Goal: Communication & Community: Ask a question

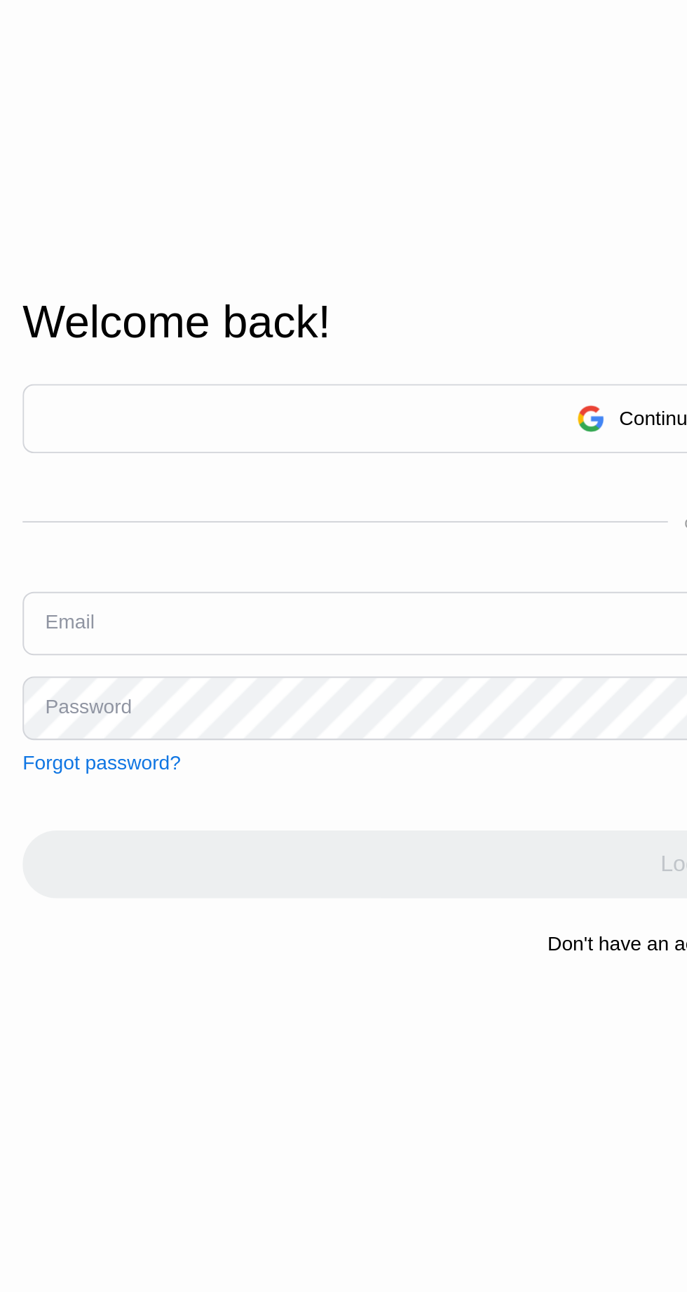
click at [107, 704] on input "text" at bounding box center [343, 688] width 665 height 32
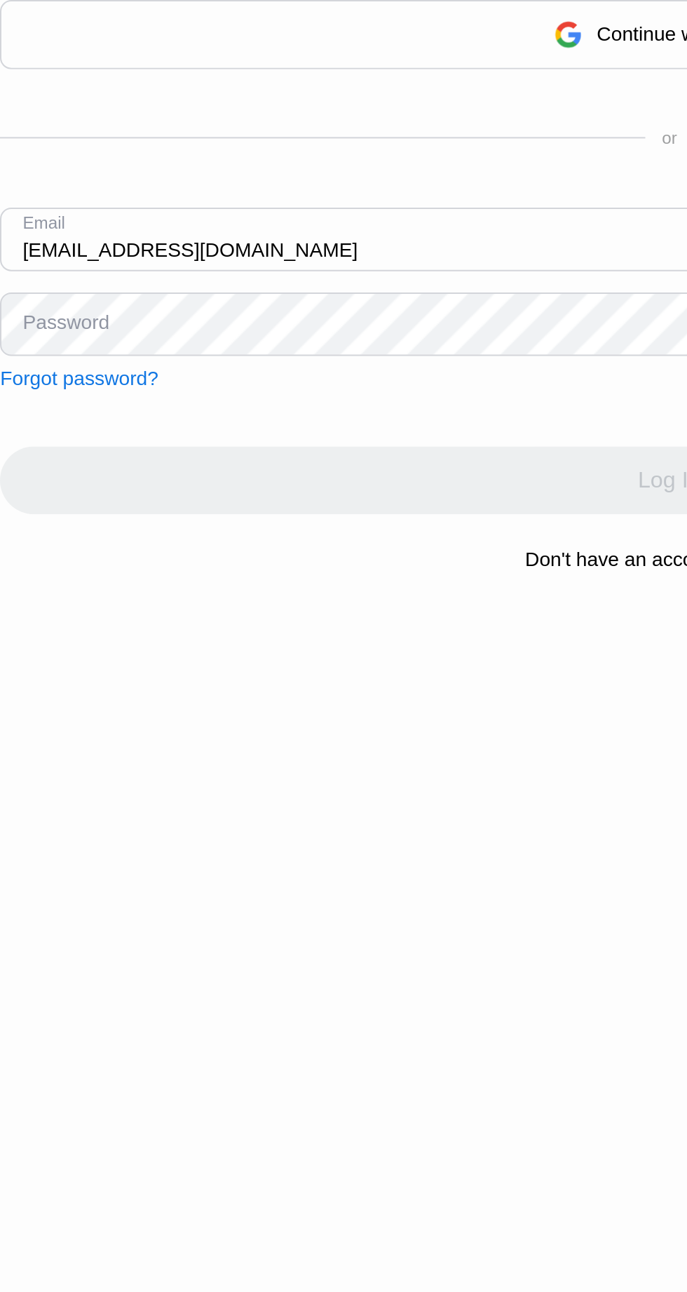
type input "[EMAIL_ADDRESS][DOMAIN_NAME]"
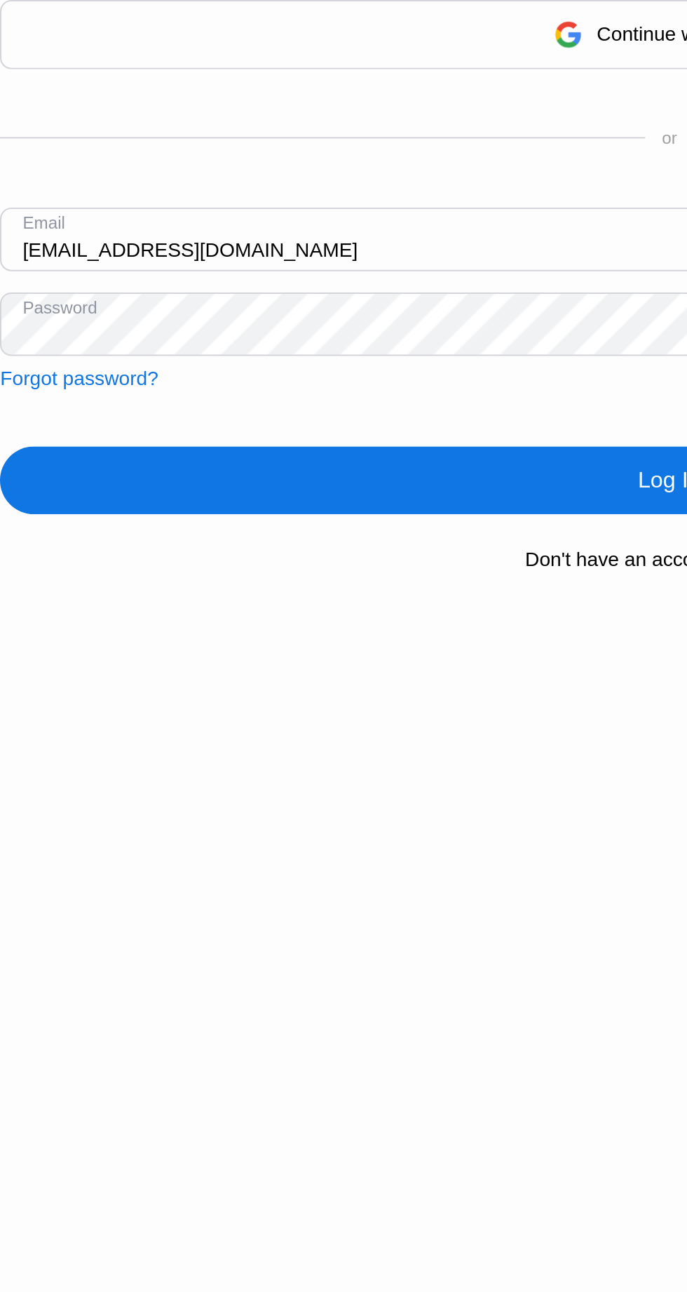
click at [270, 825] on div "Log In" at bounding box center [343, 808] width 665 height 34
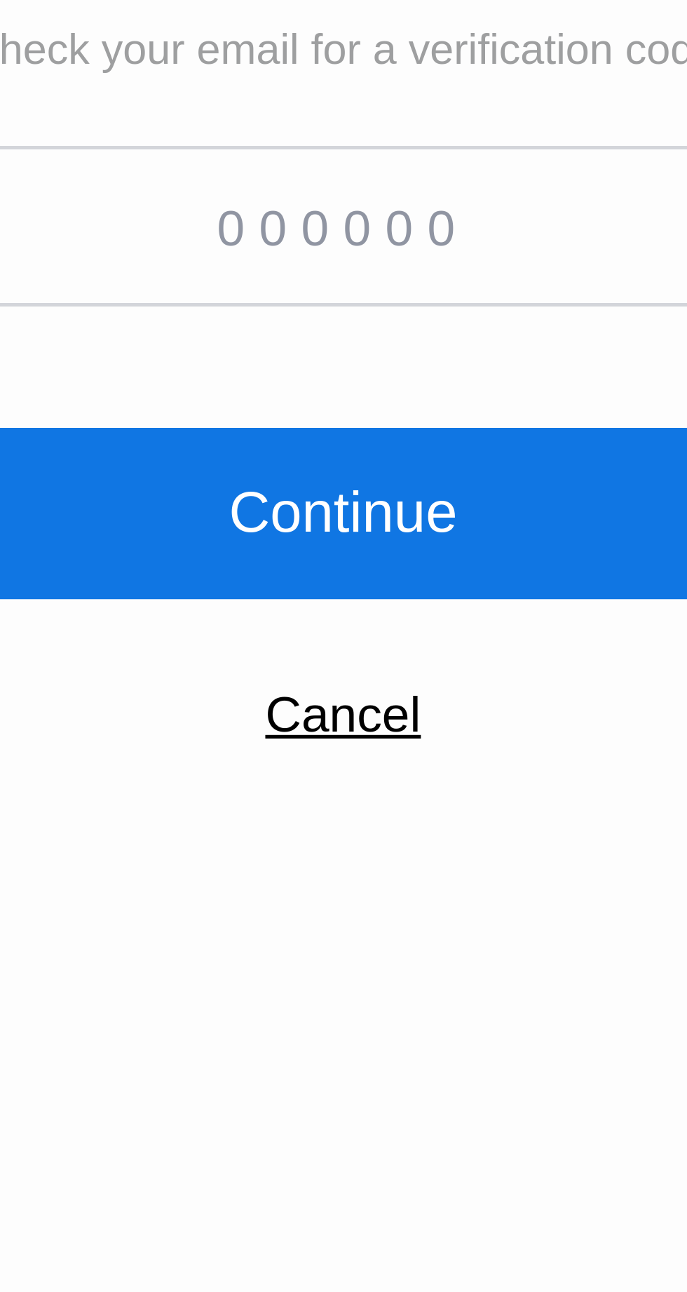
paste input "401597"
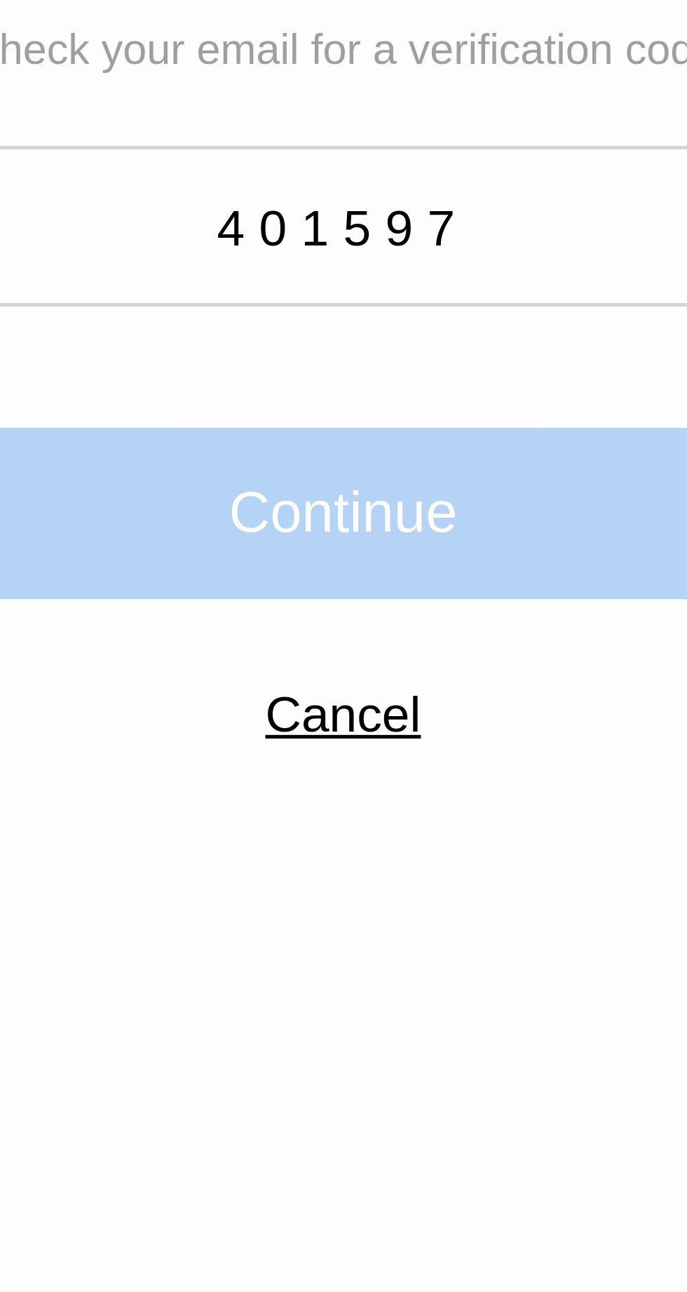
type input "401597"
click at [351, 743] on div "Continue" at bounding box center [343, 736] width 45 height 14
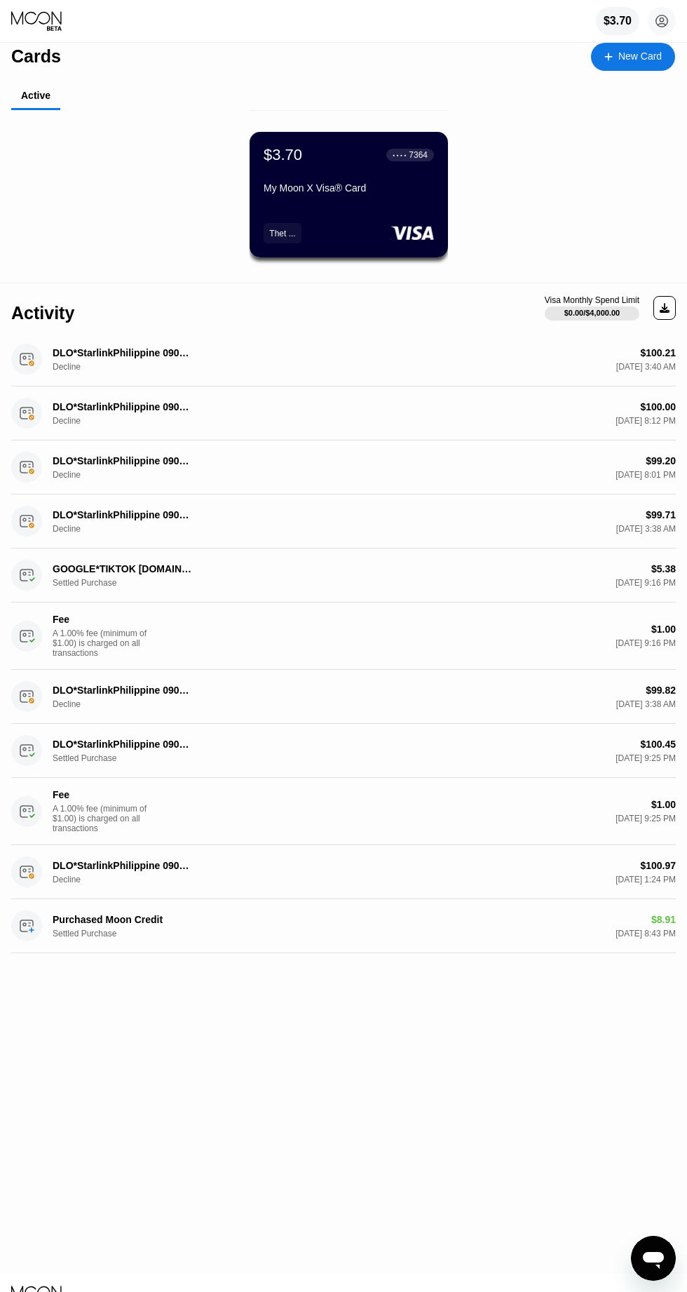
scroll to position [19, 0]
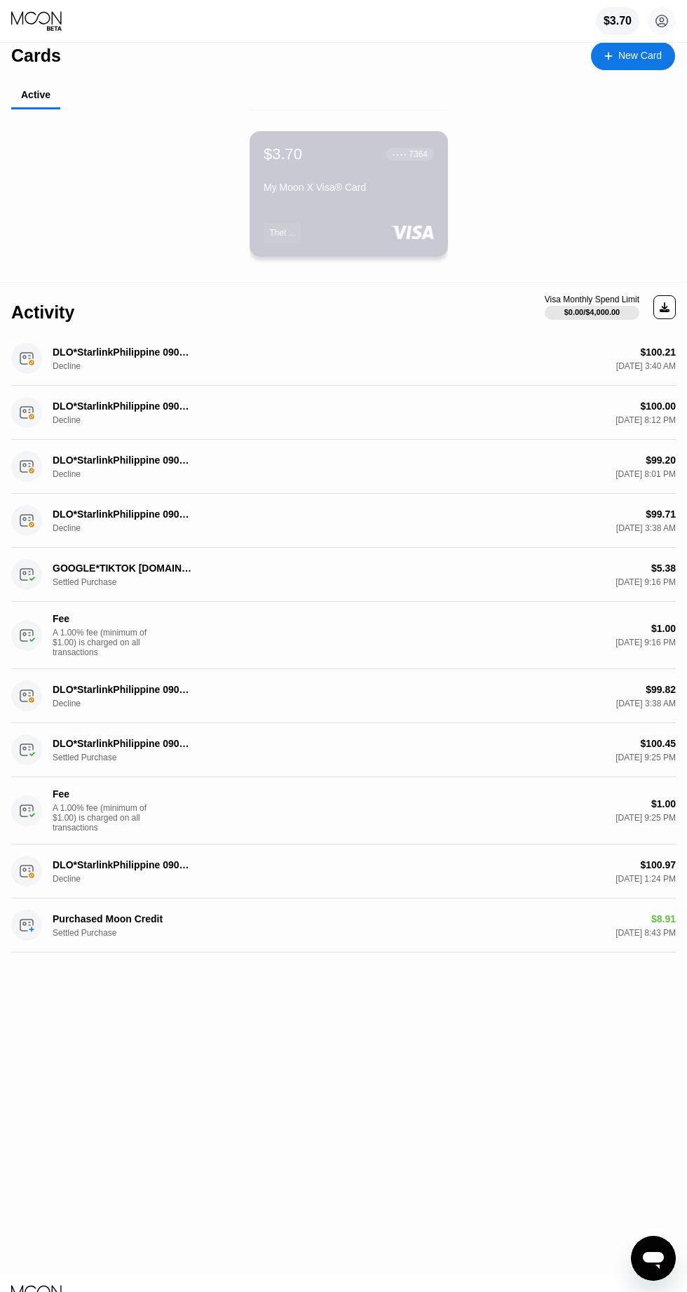
click at [368, 222] on div "$3.70 ● ● ● ● 7364 My Moon X Visa® Card Thet ..." at bounding box center [349, 194] width 198 height 126
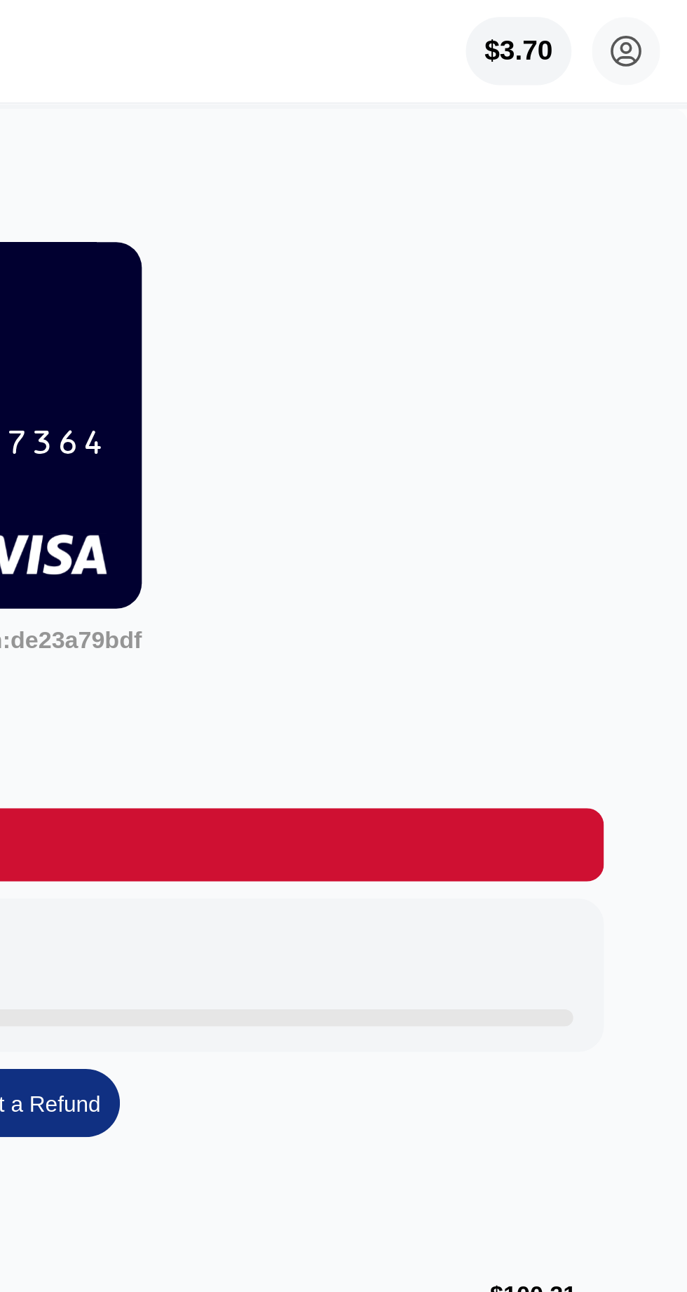
click at [664, 27] on icon at bounding box center [662, 21] width 12 height 12
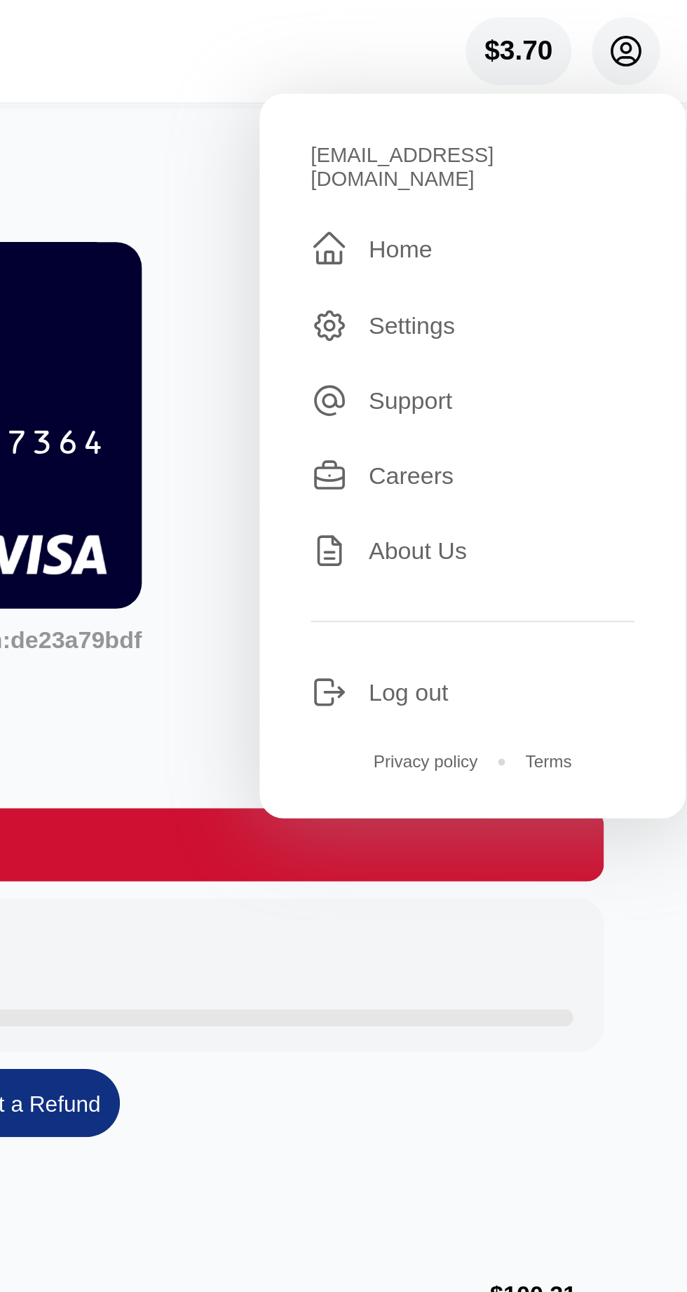
click at [567, 97] on div "Home" at bounding box center [569, 102] width 26 height 11
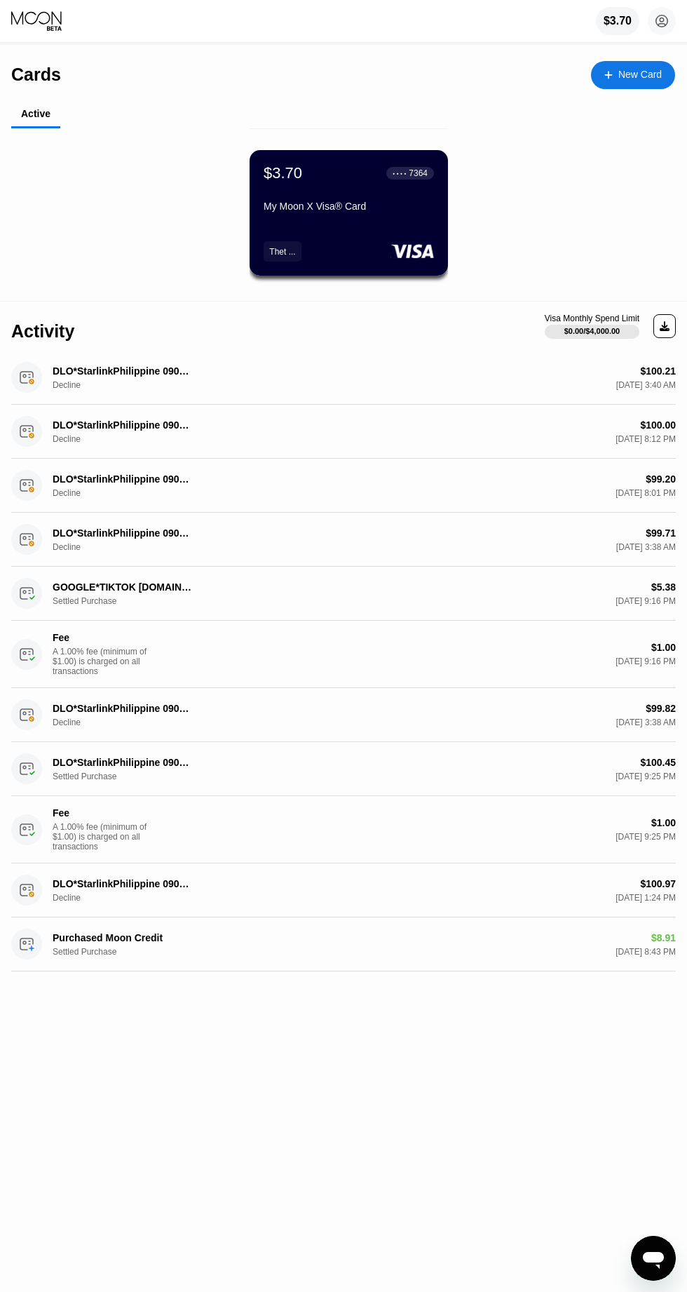
click at [663, 1254] on icon "Open messaging window" at bounding box center [653, 1257] width 25 height 25
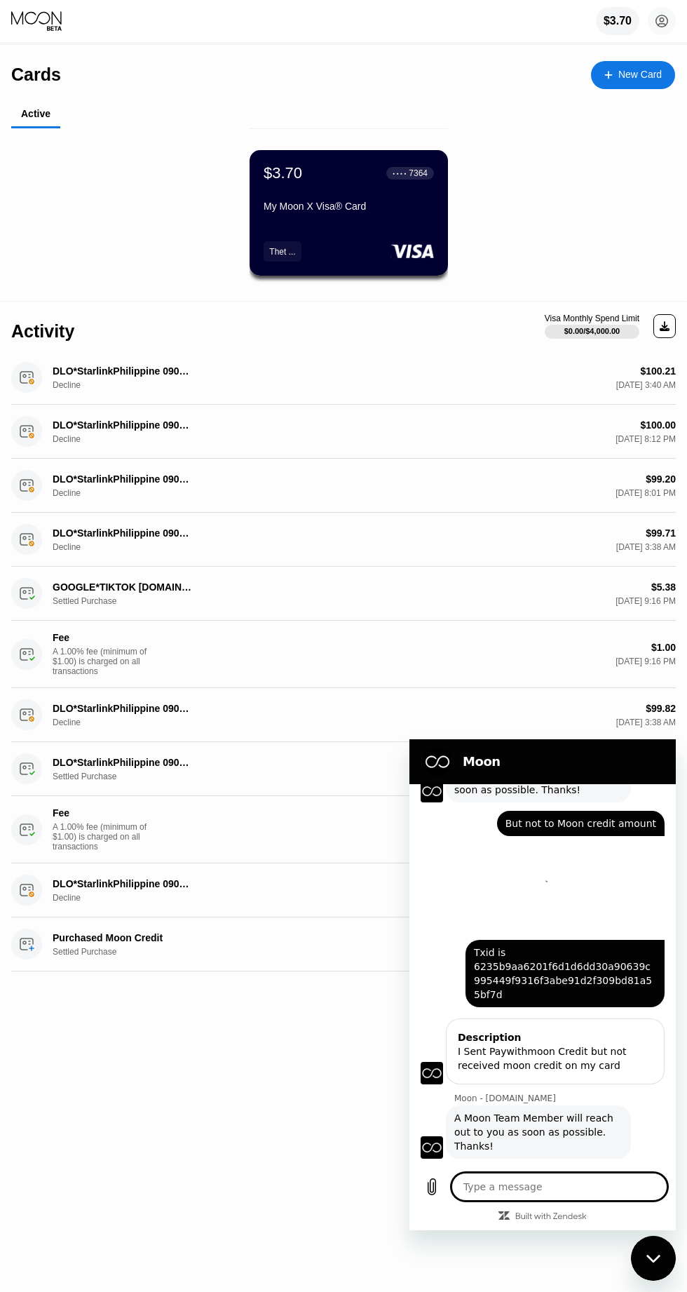
type textarea "x"
click at [494, 1191] on textarea at bounding box center [560, 1186] width 216 height 28
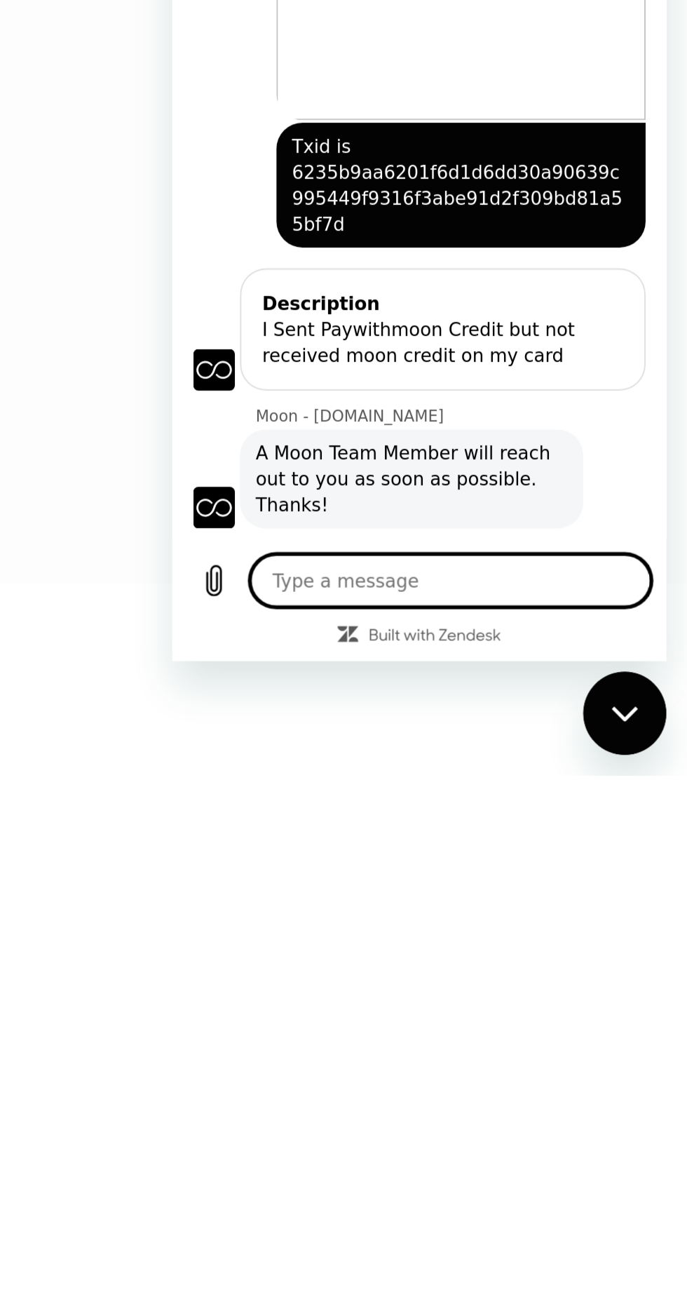
type textarea "H"
type textarea "x"
type textarea "Hi"
type textarea "x"
type textarea "Hi"
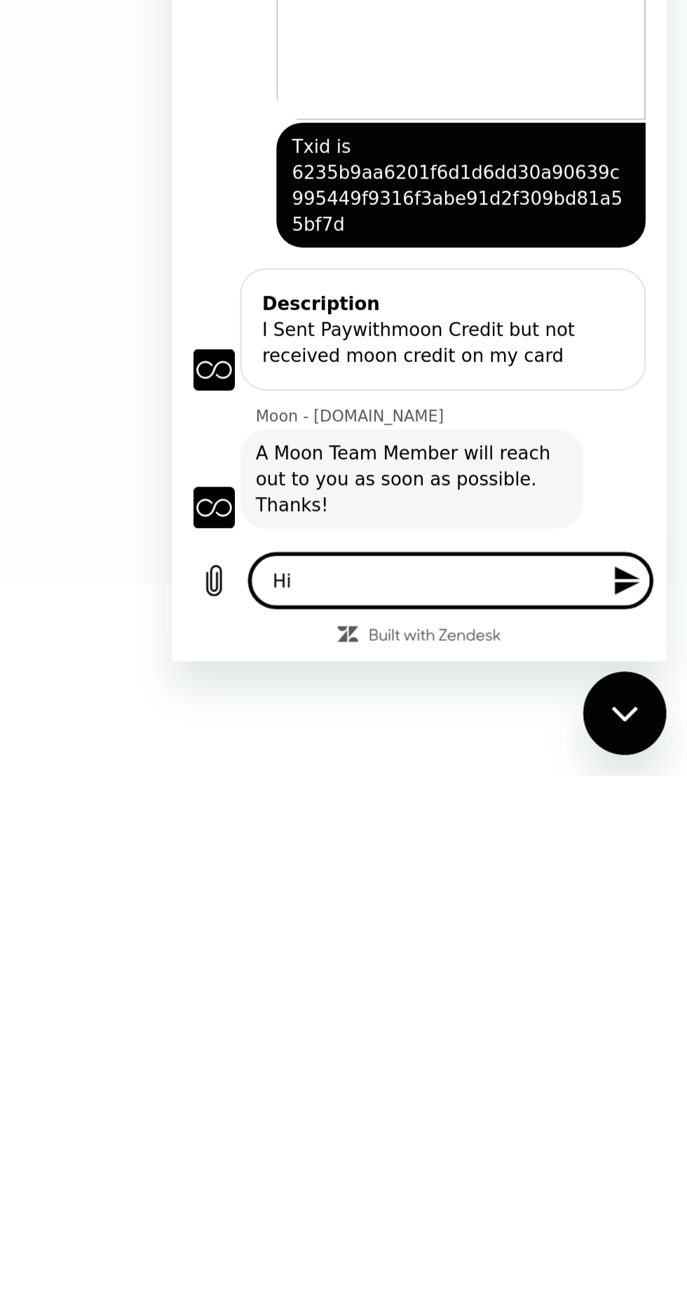
type textarea "x"
type textarea "Hi"
click at [426, 202] on icon "Send message" at bounding box center [418, 198] width 17 height 17
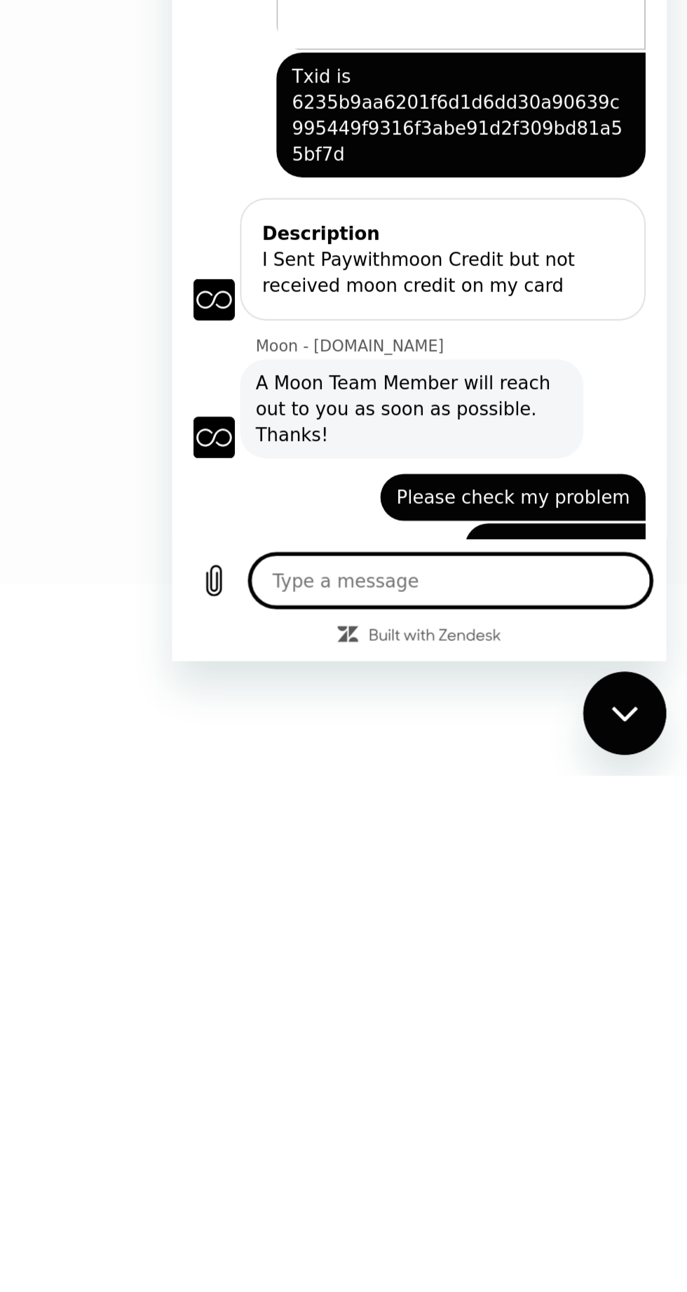
type textarea "x"
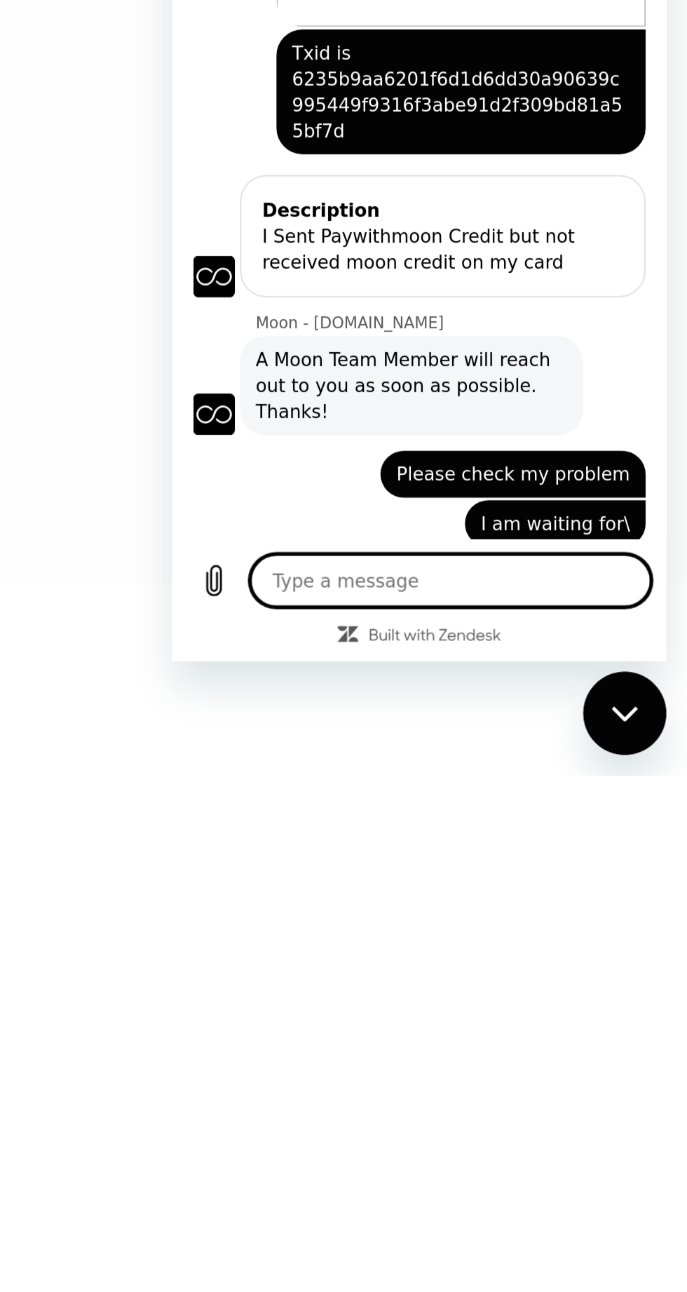
scroll to position [1499, 0]
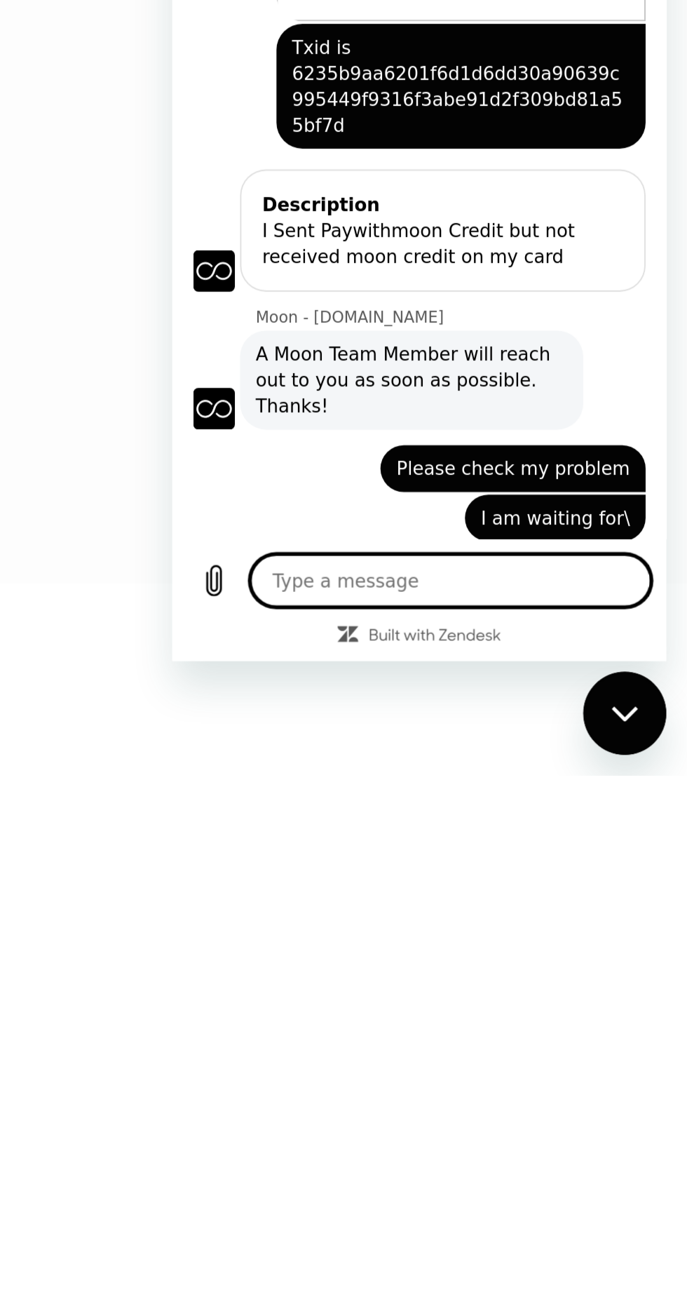
type textarea "P"
type textarea "x"
type textarea "Pl"
type textarea "x"
type textarea "Ple"
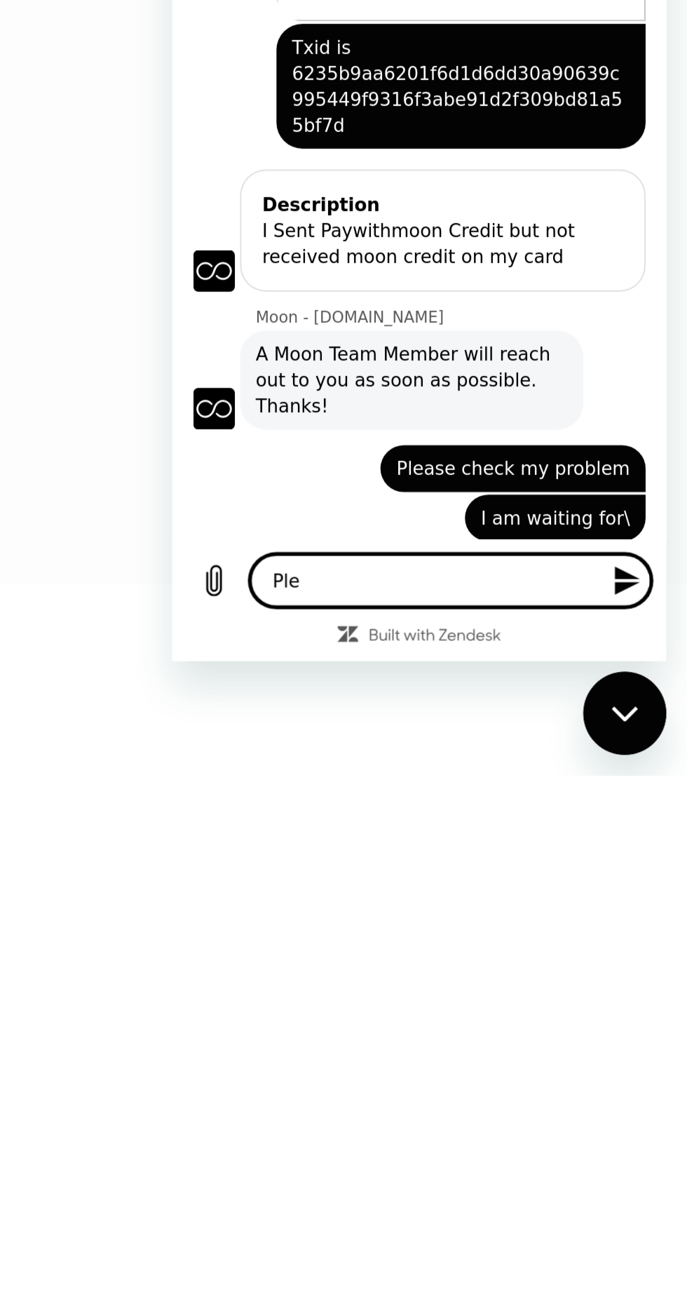
type textarea "x"
type textarea "Plea"
type textarea "x"
type textarea "Pleas"
type textarea "x"
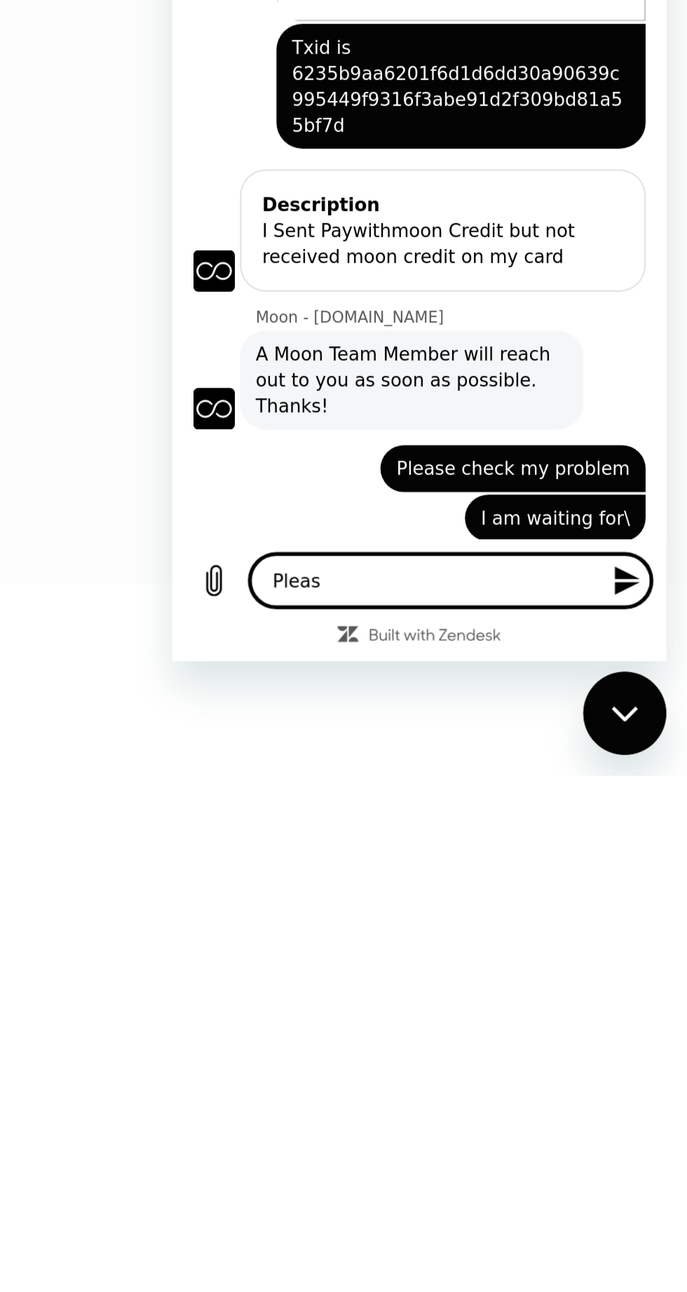
type textarea "Please"
type textarea "x"
type textarea "Please"
type textarea "x"
type textarea "Please c"
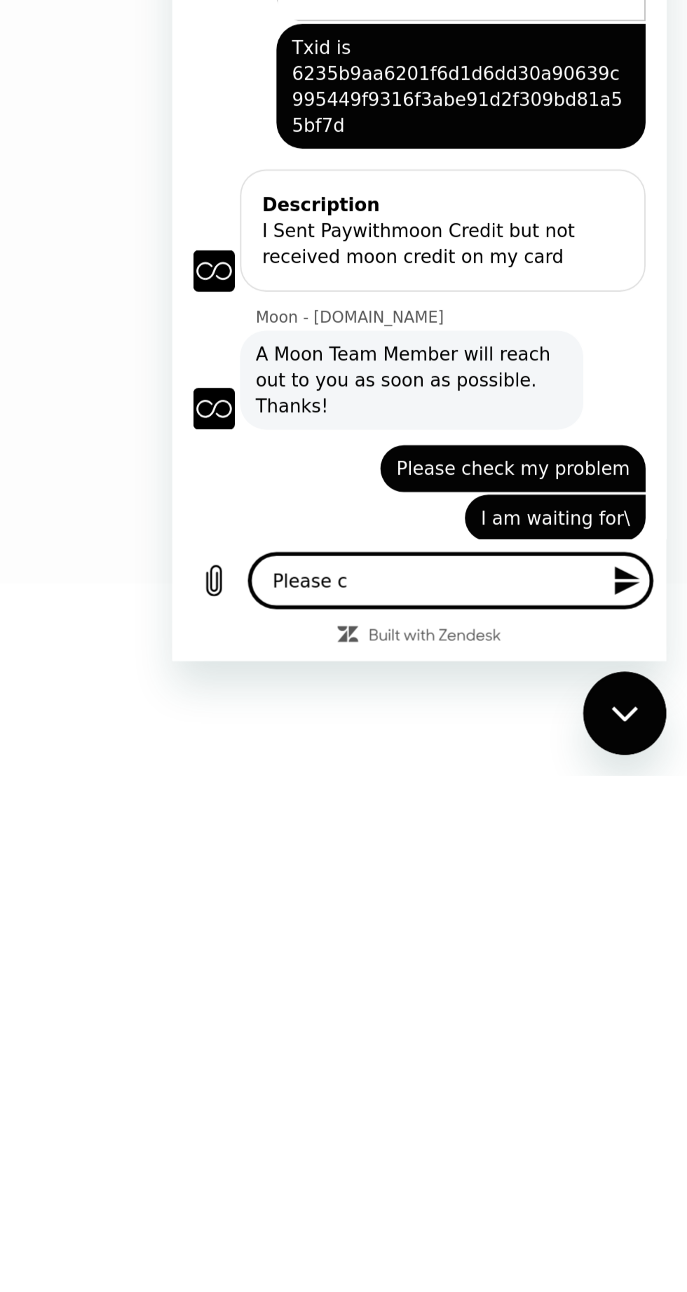
type textarea "x"
type textarea "Please ch"
type textarea "x"
type textarea "Please che"
type textarea "x"
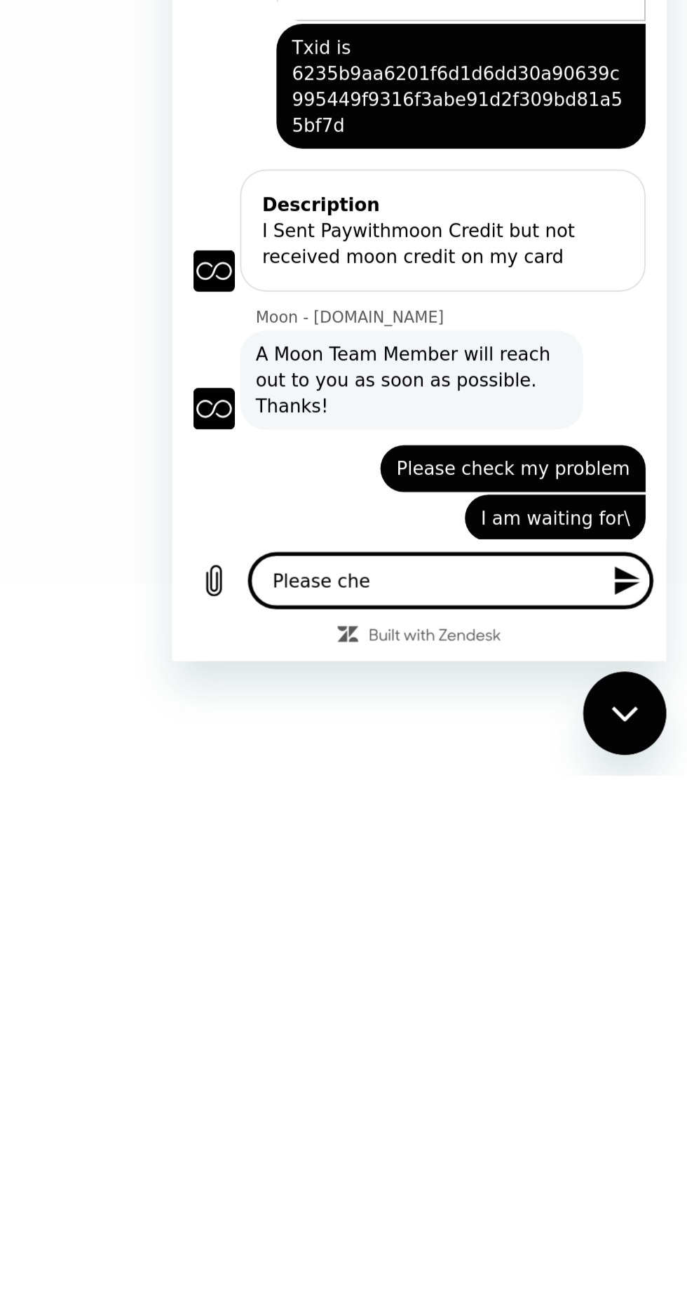
type textarea "Please chec"
type textarea "x"
type textarea "Please check"
type textarea "x"
type textarea "Please check"
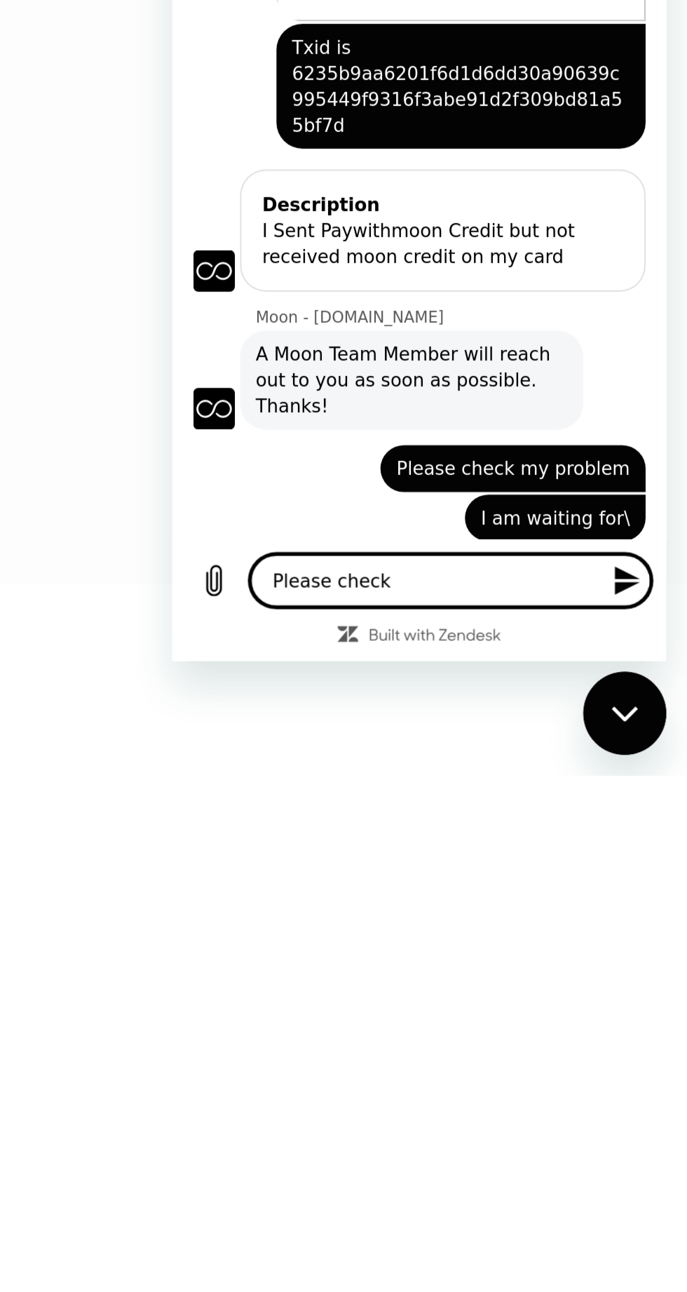
type textarea "x"
type textarea "Please check m"
type textarea "x"
type textarea "Please check my"
type textarea "x"
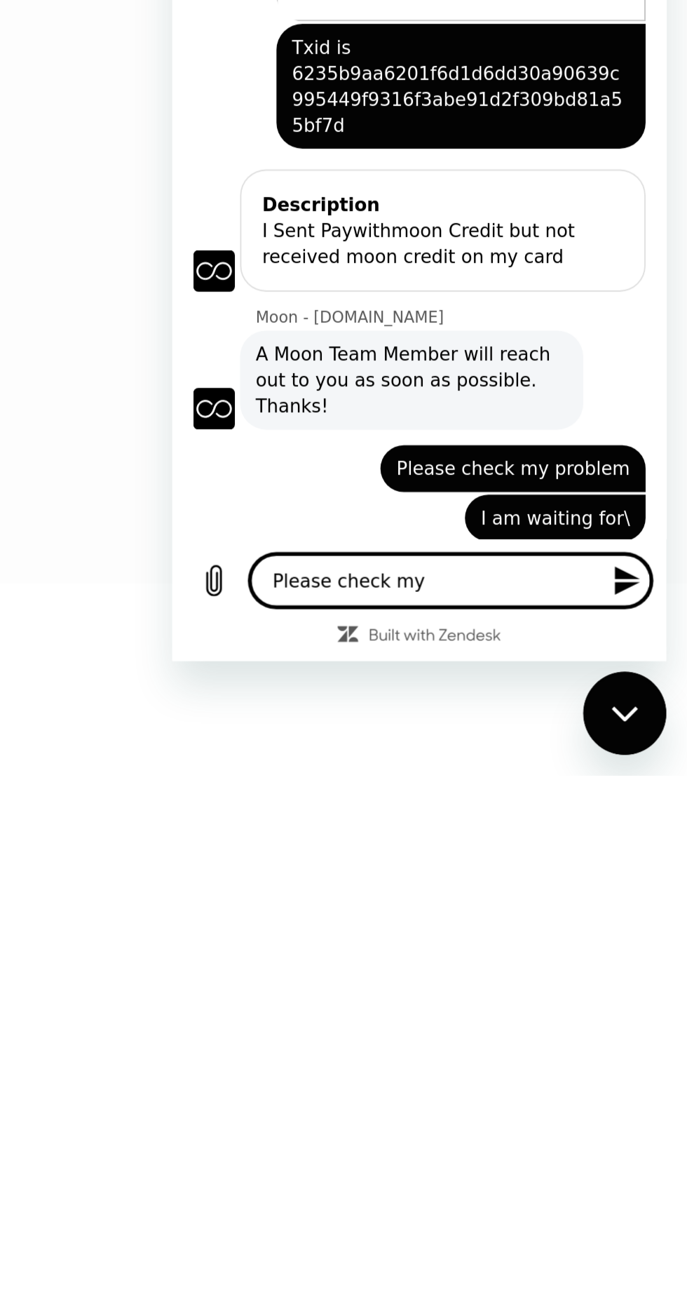
type textarea "Please check my"
type textarea "x"
type textarea "Please check my p"
type textarea "x"
type textarea "Please check my pr"
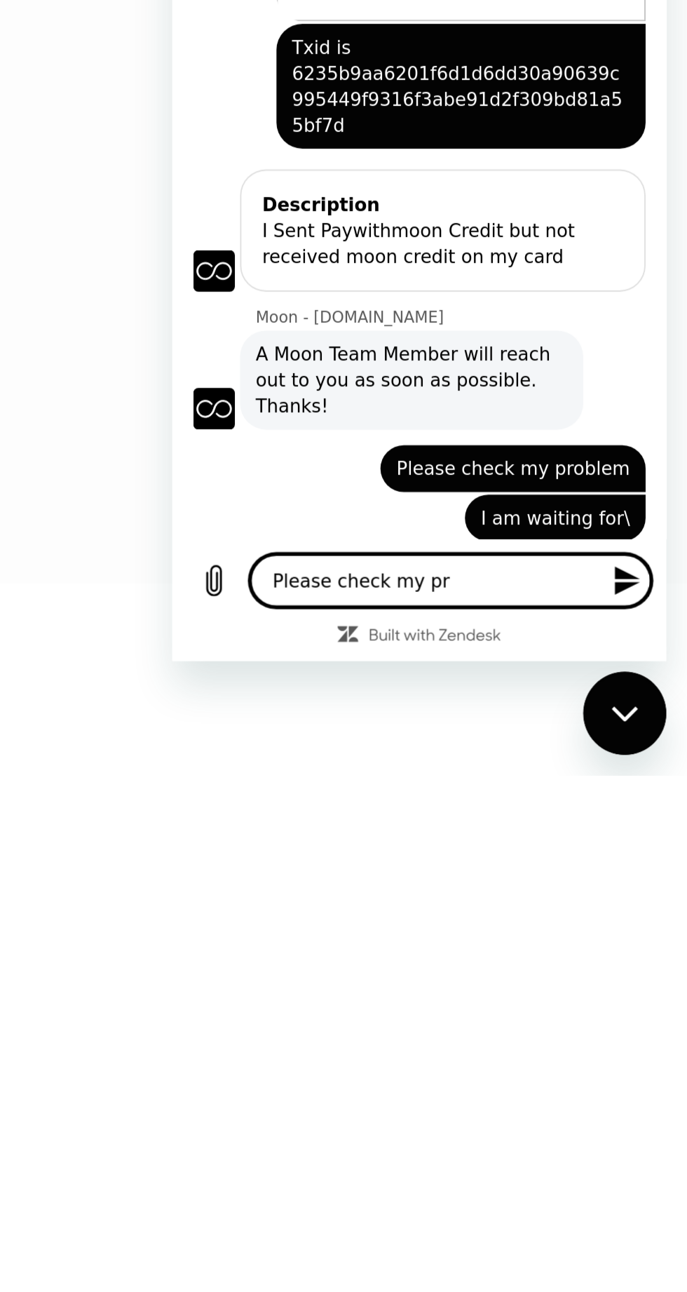
type textarea "x"
type textarea "Please check my pro"
type textarea "x"
type textarea "Please check my prob"
type textarea "x"
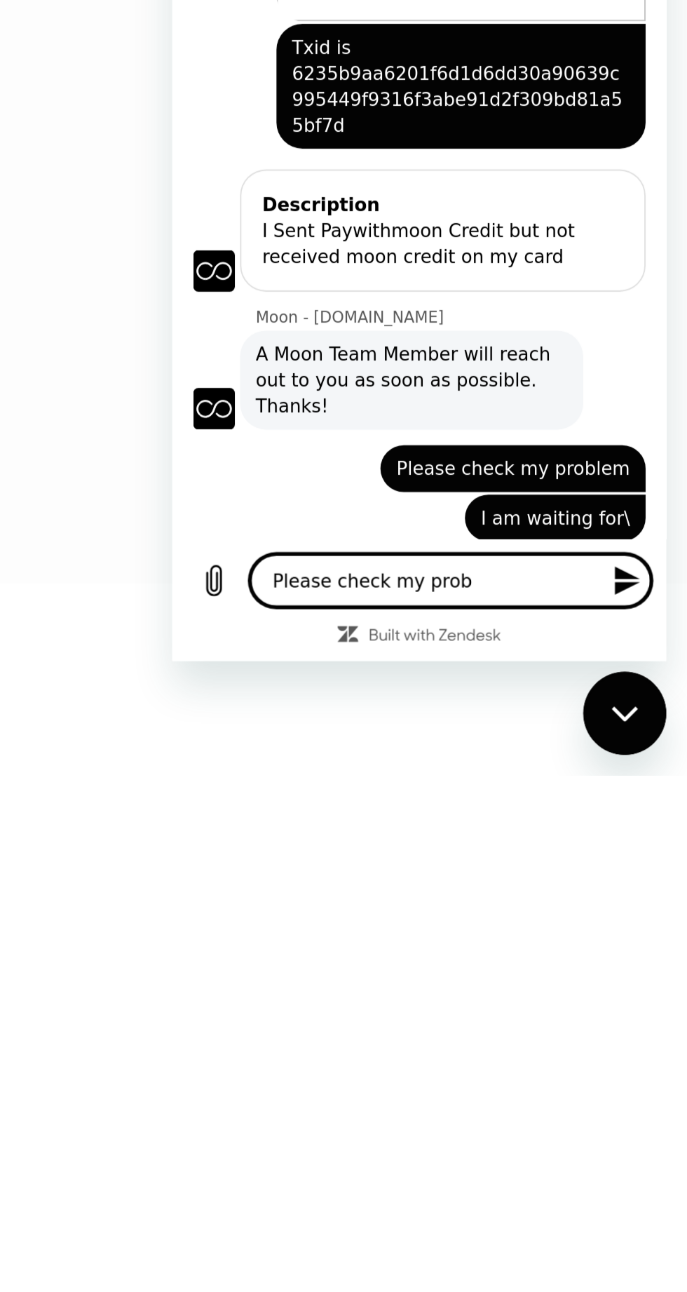
type textarea "Please check my probl"
type textarea "x"
type textarea "Please check my proble"
type textarea "x"
type textarea "Please check my problem"
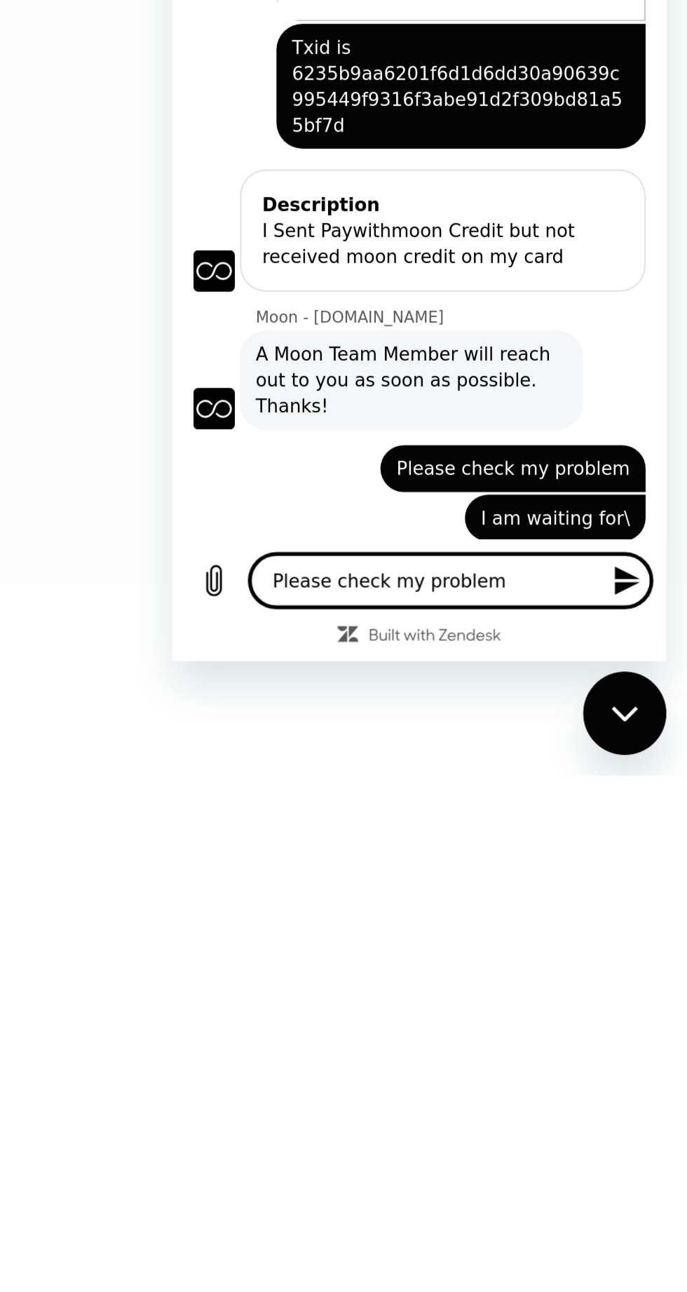
type textarea "x"
type textarea "Please check my problem"
click at [424, 208] on button "Send message" at bounding box center [417, 198] width 28 height 28
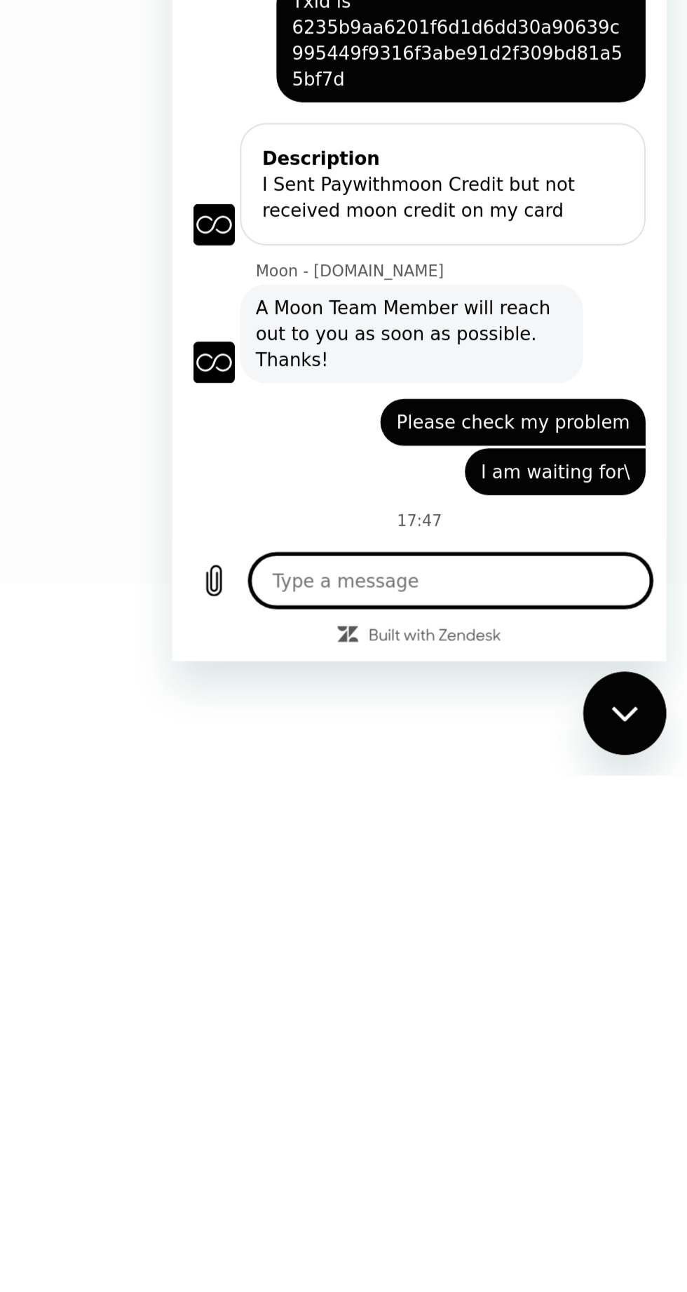
type textarea "x"
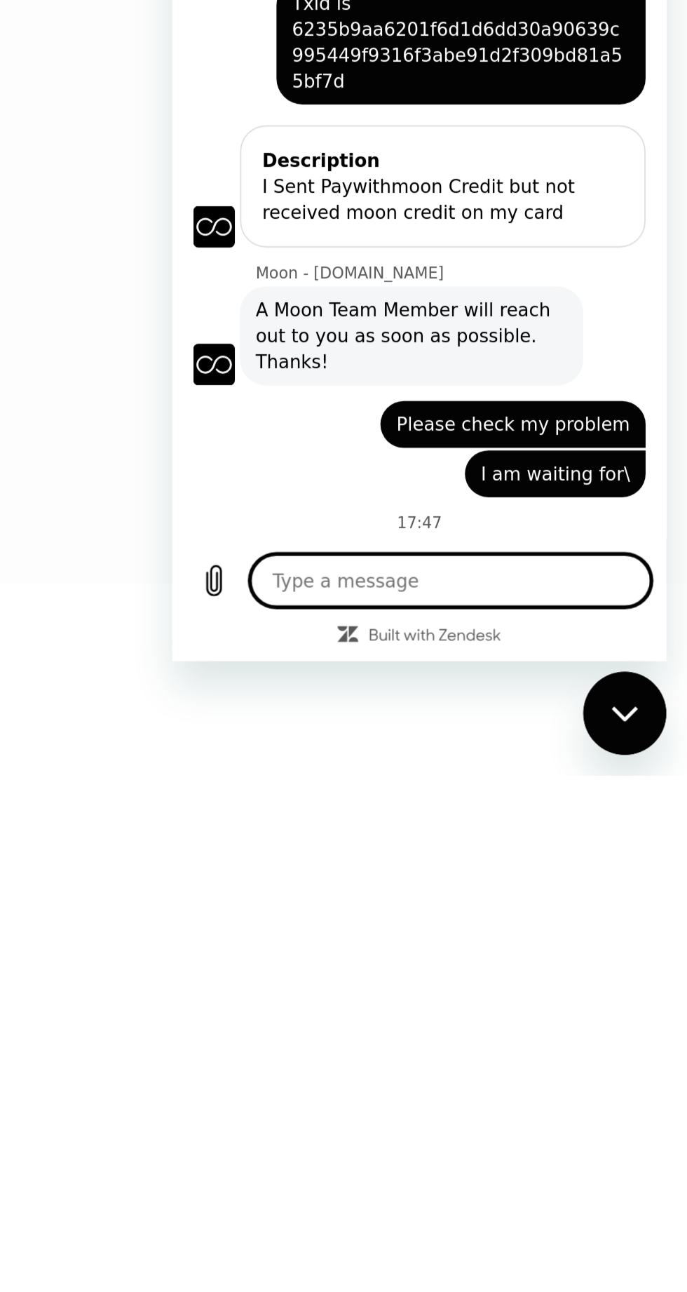
scroll to position [1526, 0]
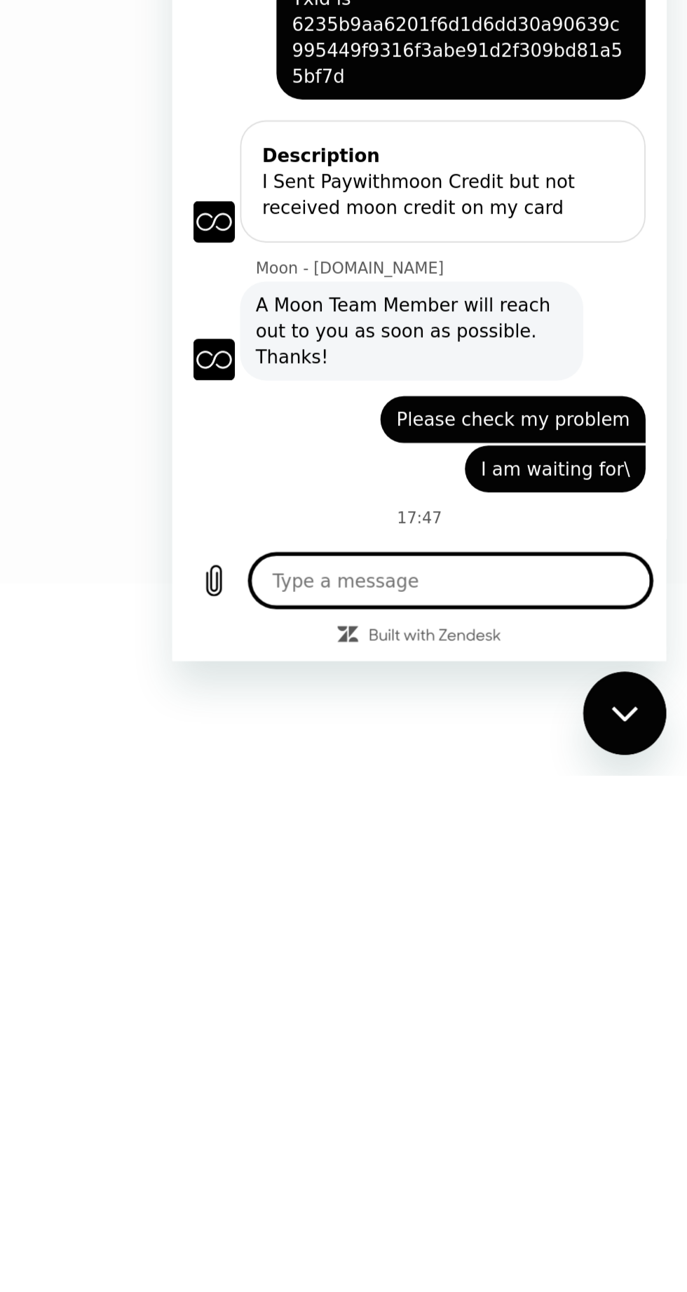
type textarea "I"
type textarea "x"
type textarea "I"
type textarea "x"
type textarea "I a"
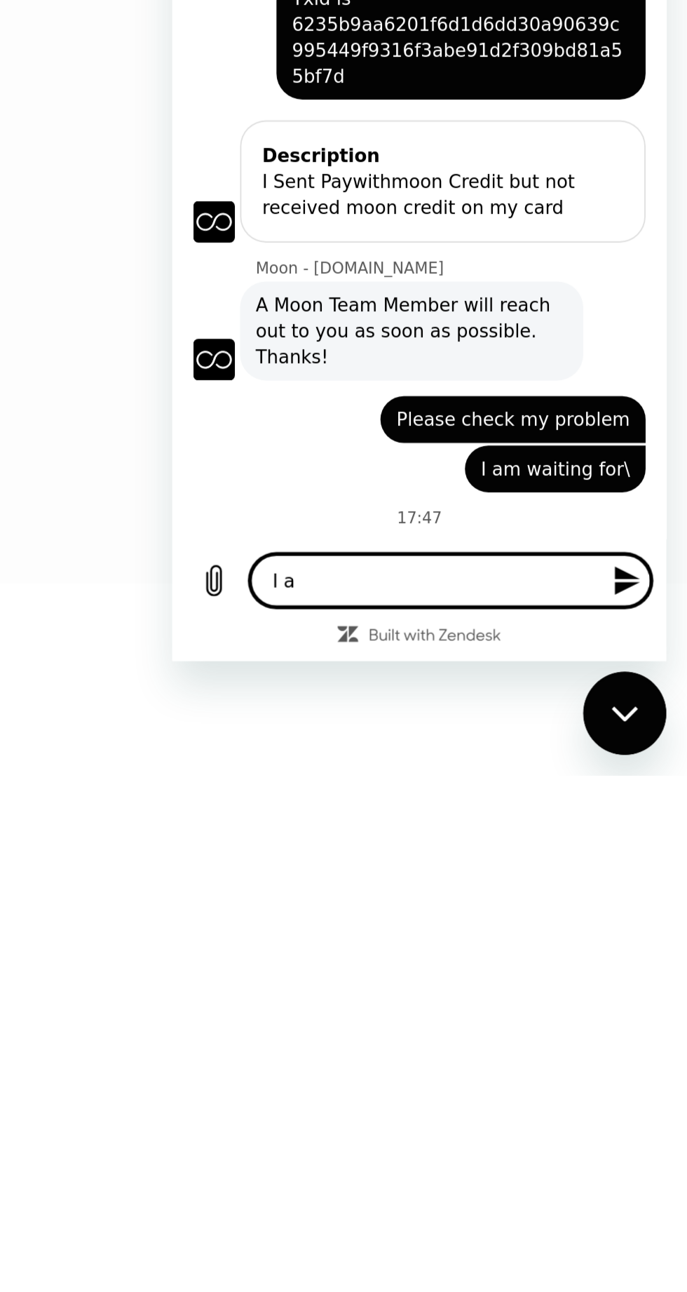
type textarea "x"
type textarea "I am"
type textarea "x"
type textarea "I am"
type textarea "x"
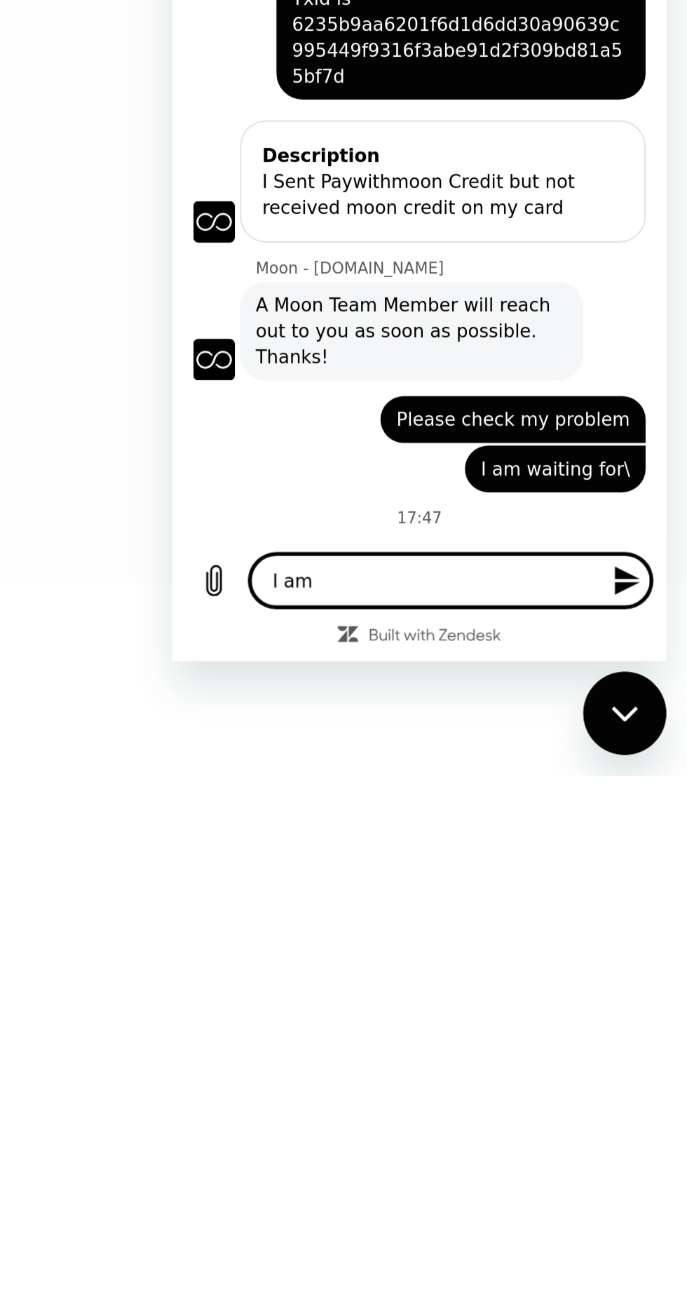
type textarea "I am w"
type textarea "x"
type textarea "I am wa"
type textarea "x"
type textarea "I am wai"
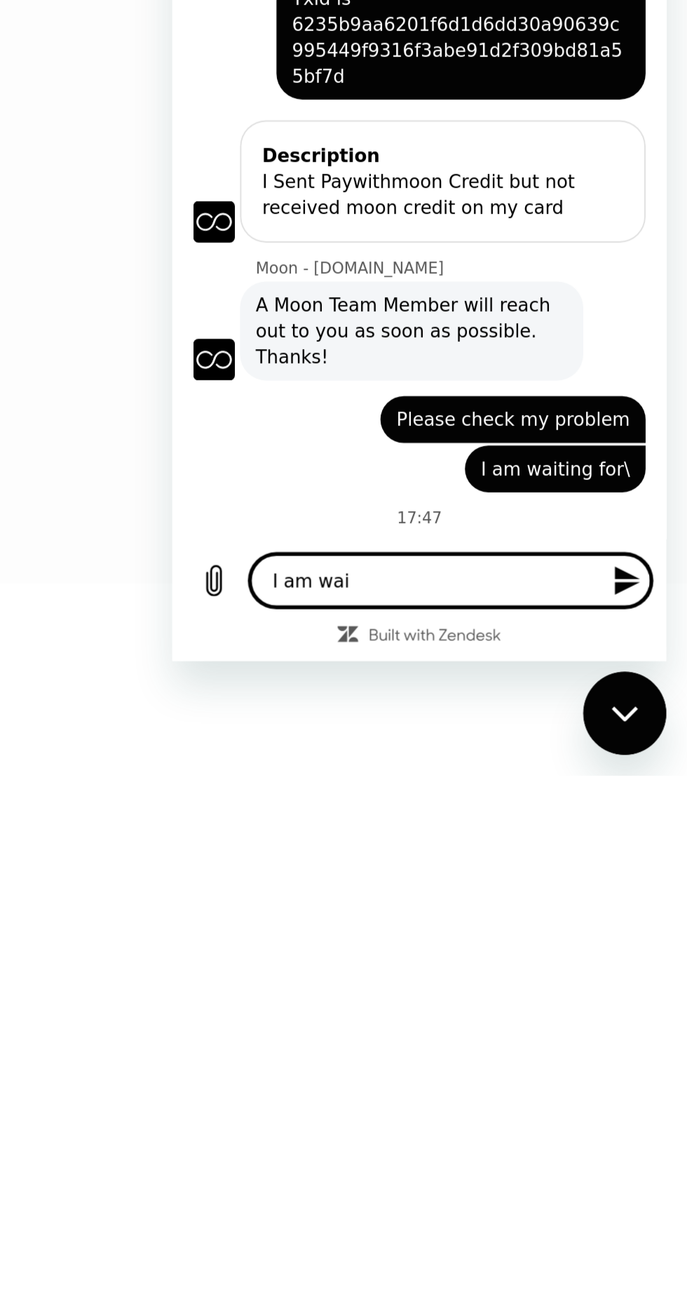
type textarea "x"
type textarea "I am wait"
type textarea "x"
type textarea "I am waiti"
type textarea "x"
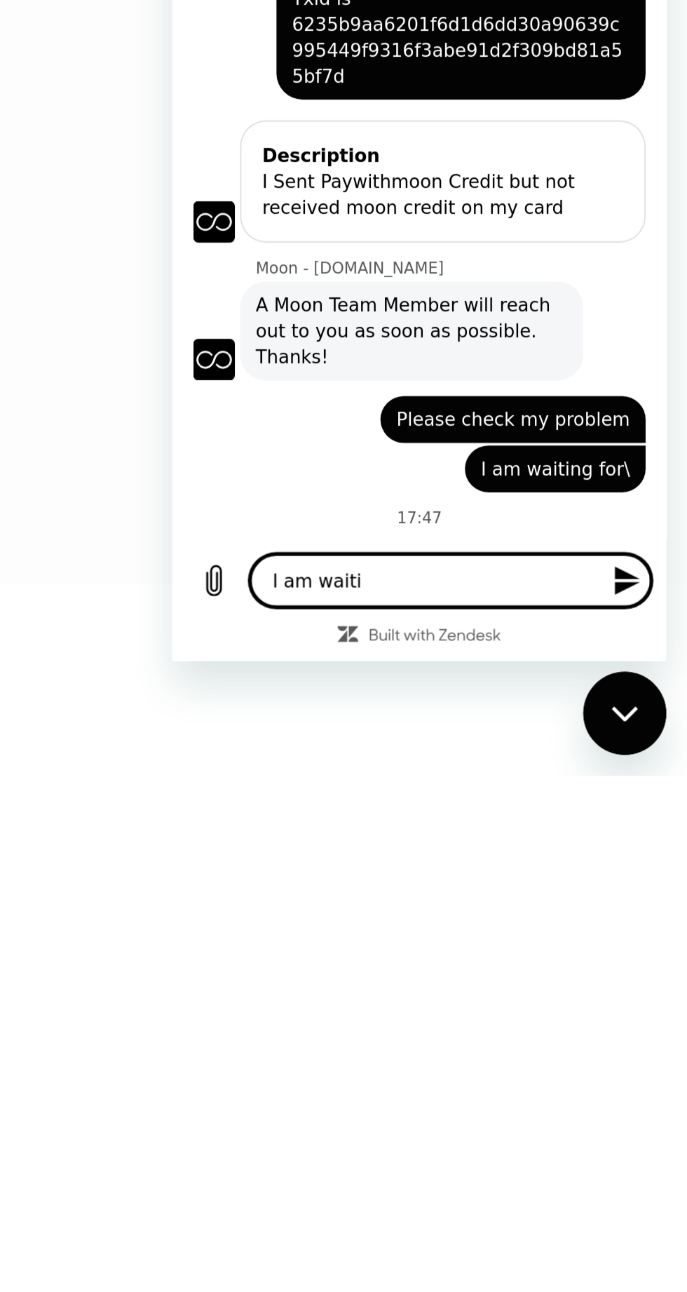
type textarea "I am waitin"
type textarea "x"
type textarea "I am waiting"
type textarea "x"
type textarea "I am waiting"
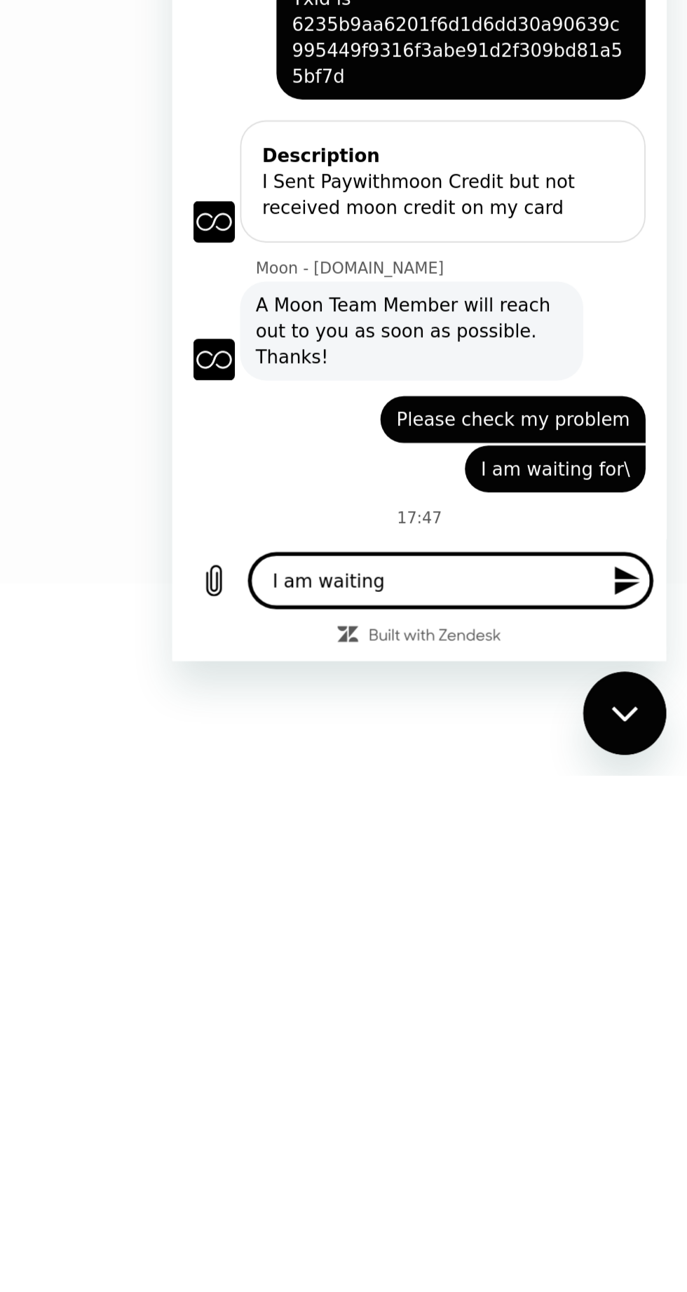
type textarea "x"
type textarea "I am waiting f"
type textarea "x"
type textarea "I am waiting fo"
type textarea "x"
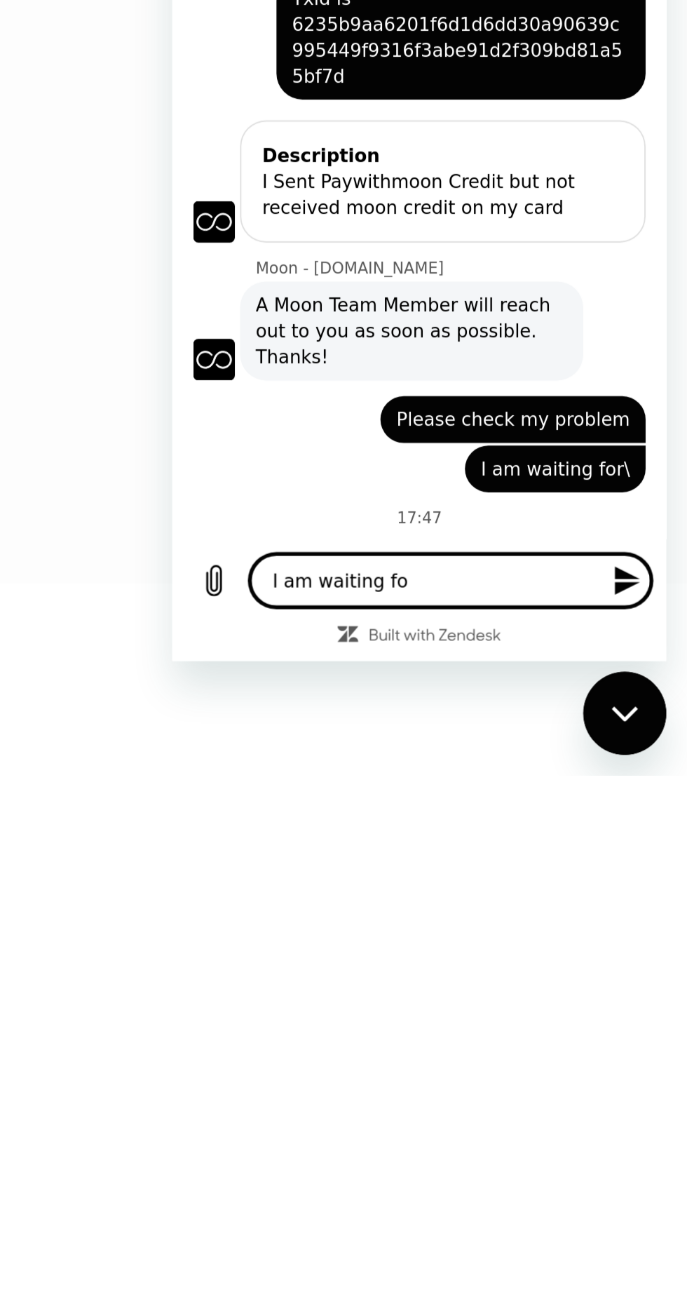
type textarea "I am waiting for"
type textarea "x"
type textarea "I am waiting for"
click at [422, 206] on icon "Send message" at bounding box center [418, 198] width 17 height 17
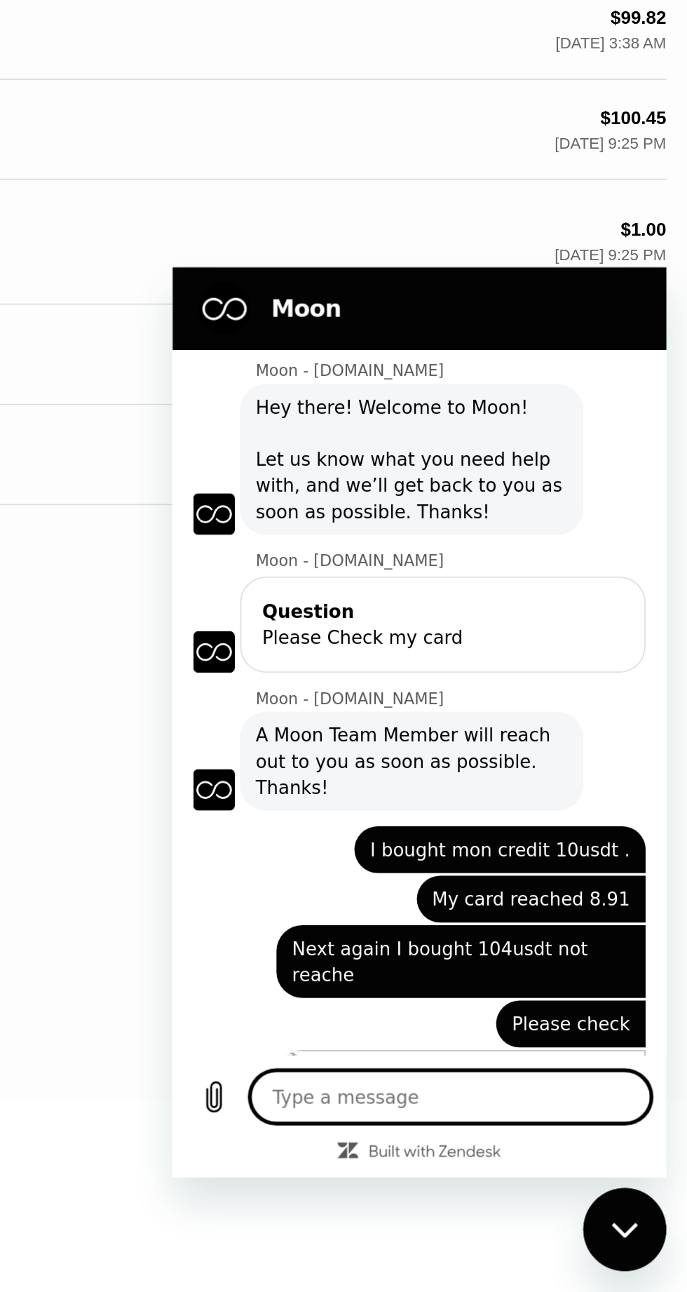
scroll to position [0, 0]
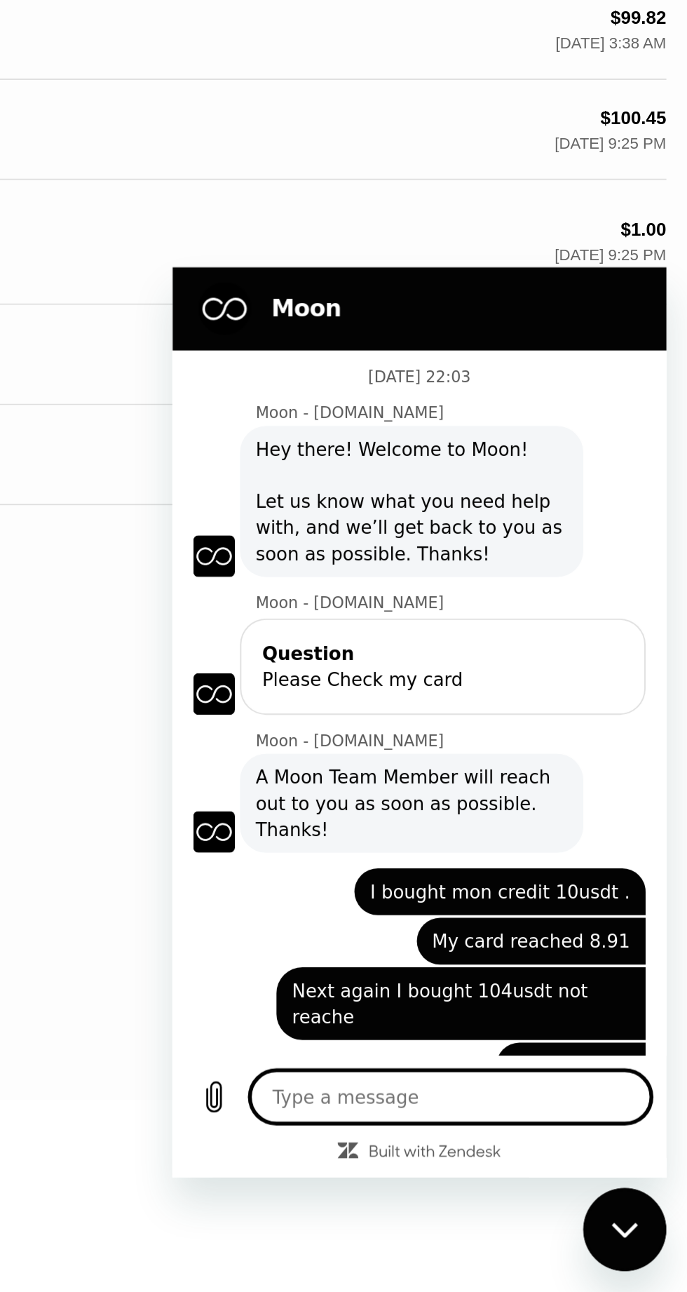
type textarea "x"
